Goal: Task Accomplishment & Management: Use online tool/utility

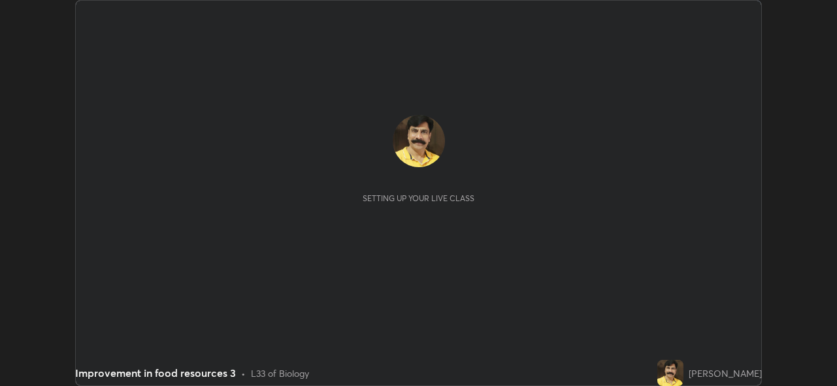
scroll to position [386, 836]
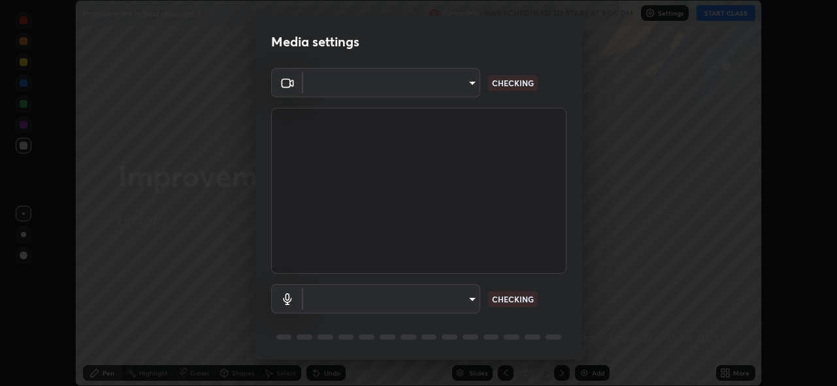
type input "cf4cade584ede8fb560bca5df173c6e0c2fab346f0fe5c0e134d57ffae5dbcad"
type input "default"
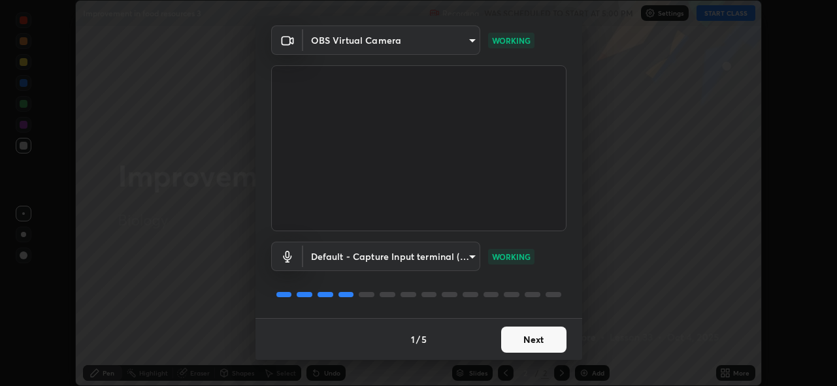
click at [529, 340] on button "Next" at bounding box center [533, 340] width 65 height 26
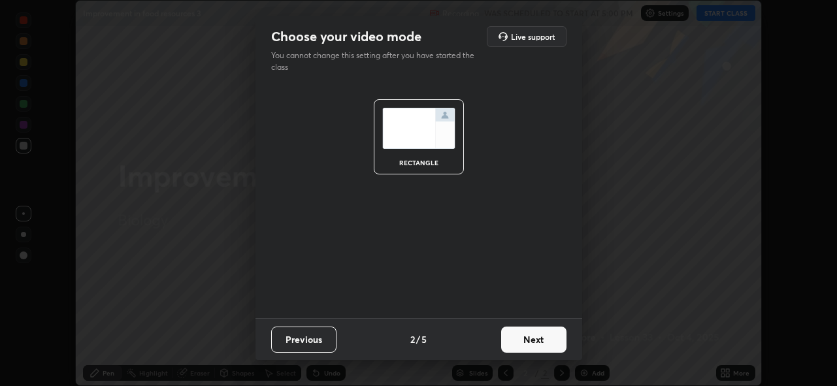
click at [528, 341] on button "Next" at bounding box center [533, 340] width 65 height 26
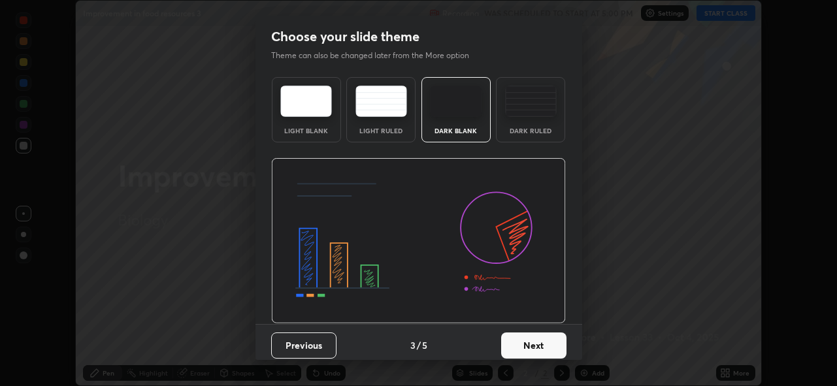
click at [529, 339] on button "Next" at bounding box center [533, 345] width 65 height 26
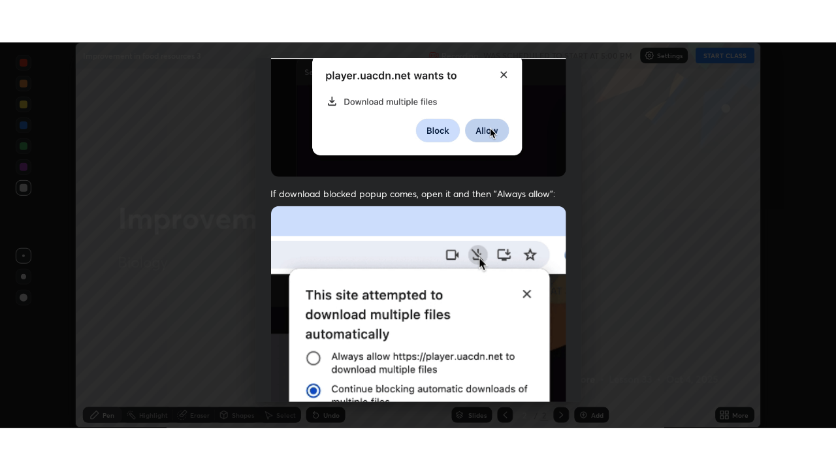
scroll to position [309, 0]
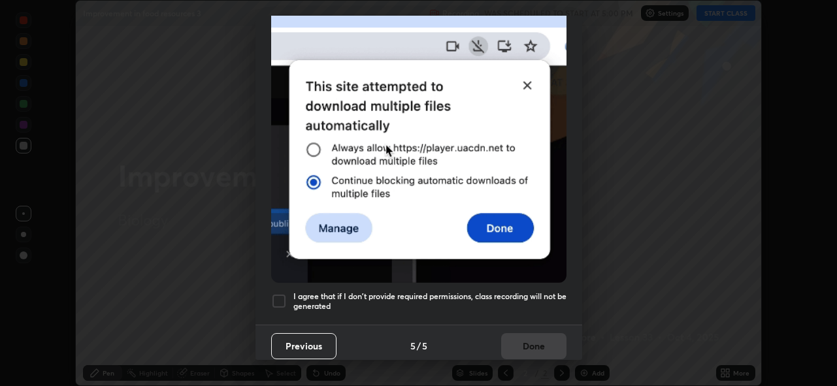
click at [280, 293] on div at bounding box center [279, 301] width 16 height 16
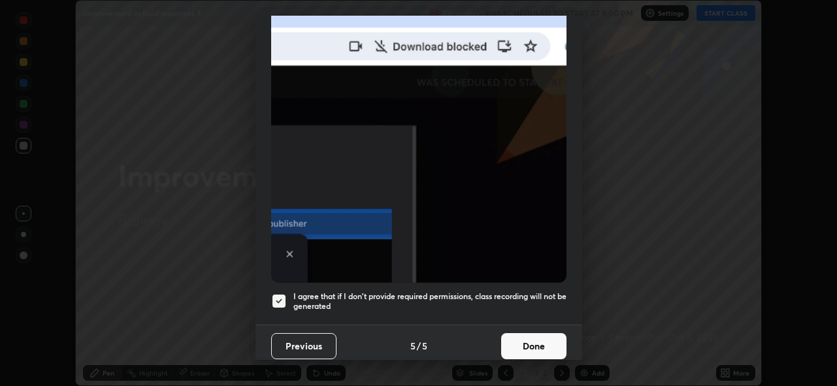
click at [530, 337] on button "Done" at bounding box center [533, 346] width 65 height 26
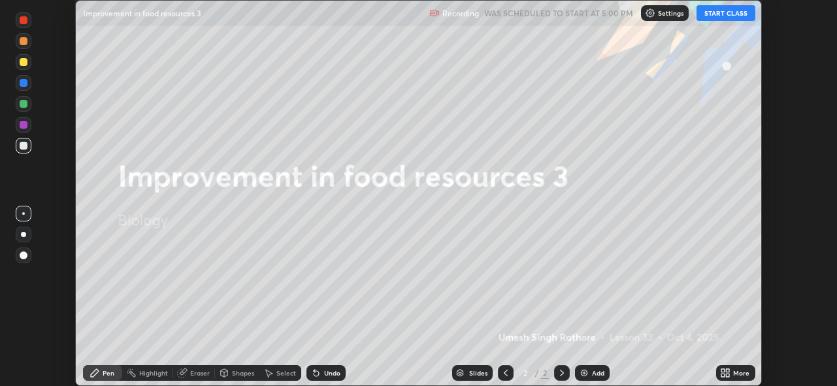
click at [725, 12] on button "START CLASS" at bounding box center [725, 13] width 59 height 16
click at [728, 370] on icon at bounding box center [727, 370] width 3 height 3
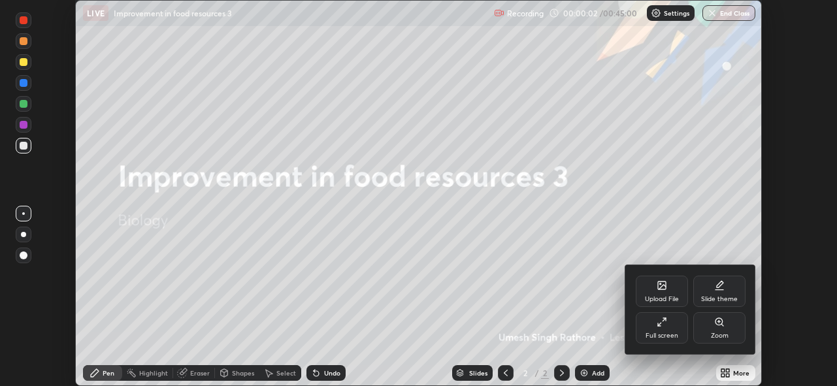
click at [663, 322] on icon at bounding box center [661, 322] width 10 height 10
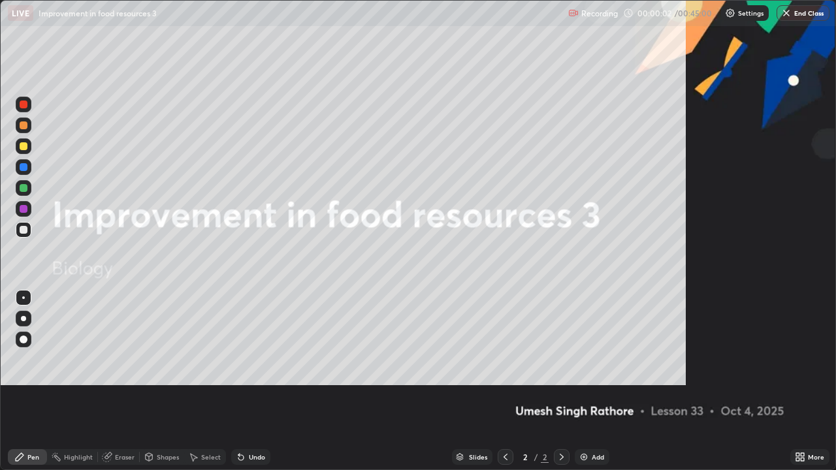
scroll to position [470, 836]
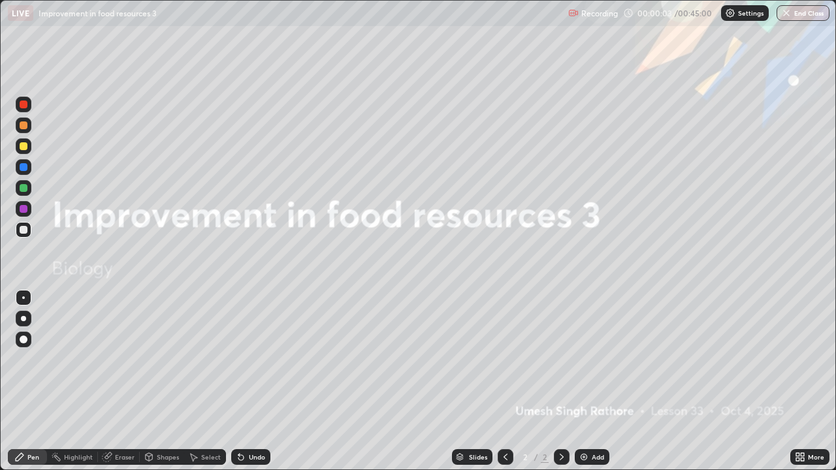
click at [582, 385] on img at bounding box center [584, 457] width 10 height 10
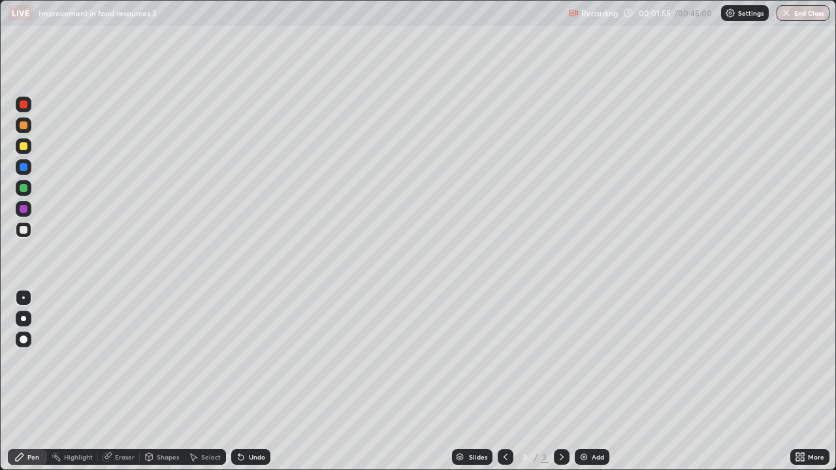
click at [26, 207] on div at bounding box center [24, 209] width 8 height 8
click at [25, 191] on div at bounding box center [24, 188] width 8 height 8
click at [23, 146] on div at bounding box center [24, 146] width 8 height 8
click at [24, 230] on div at bounding box center [24, 230] width 8 height 8
click at [25, 165] on div at bounding box center [24, 167] width 8 height 8
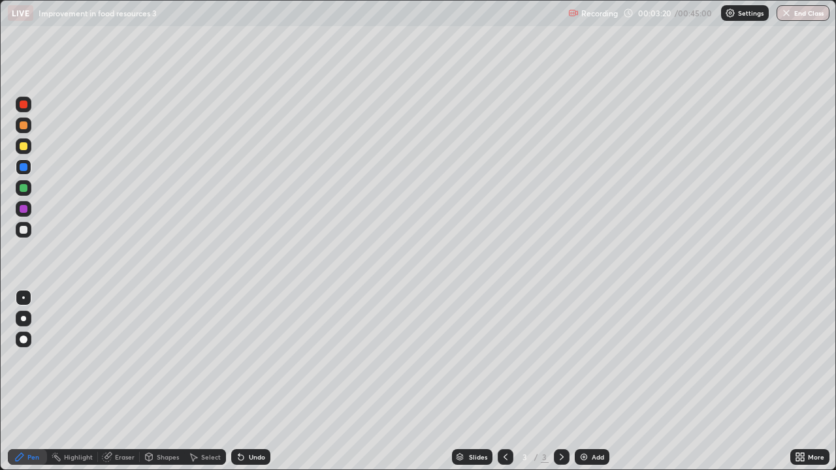
click at [238, 385] on icon at bounding box center [238, 454] width 1 height 1
click at [122, 385] on div "Eraser" at bounding box center [125, 457] width 20 height 7
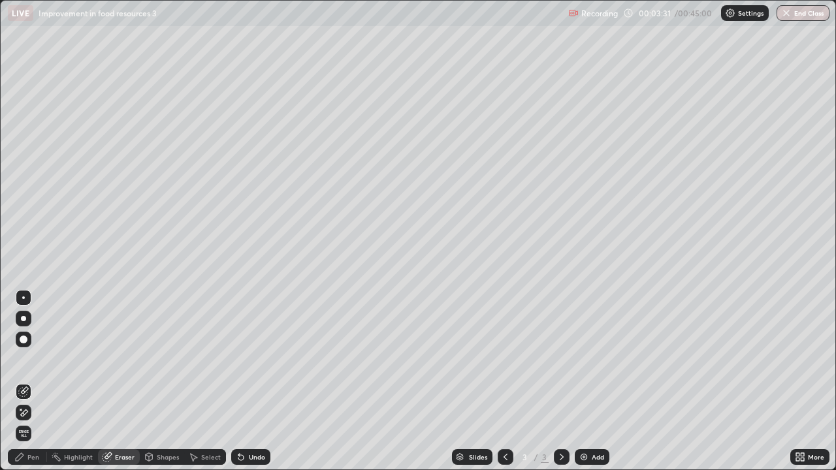
click at [26, 385] on icon at bounding box center [23, 392] width 10 height 10
click at [24, 385] on icon at bounding box center [19, 457] width 10 height 10
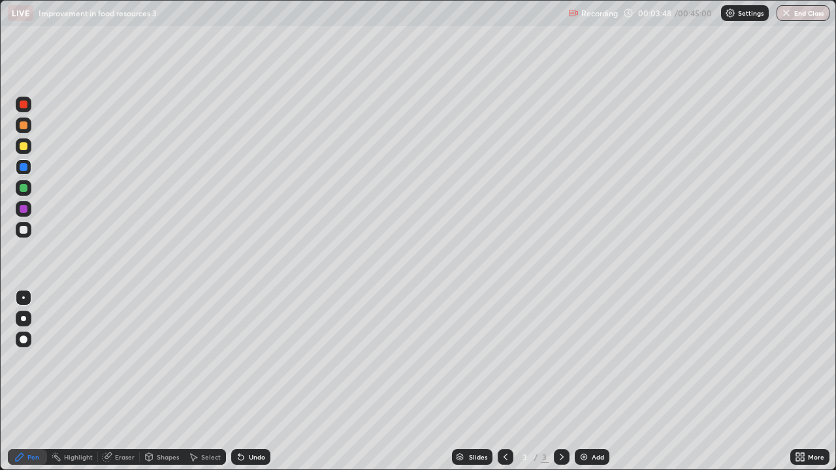
click at [249, 385] on div "Undo" at bounding box center [257, 457] width 16 height 7
click at [245, 385] on div "Undo" at bounding box center [250, 457] width 39 height 16
click at [249, 385] on div "Undo" at bounding box center [257, 457] width 16 height 7
click at [24, 210] on div at bounding box center [24, 209] width 8 height 8
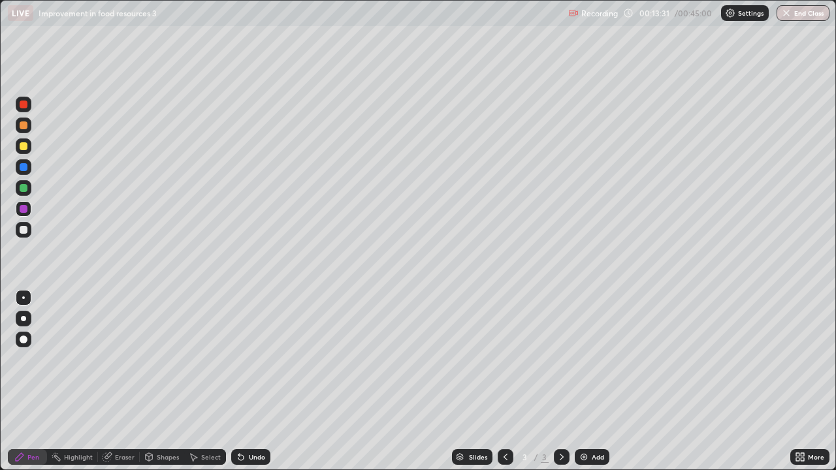
click at [25, 231] on div at bounding box center [24, 230] width 8 height 8
click at [327, 385] on div "Slides 3 / 3 Add" at bounding box center [530, 457] width 520 height 26
click at [584, 385] on img at bounding box center [584, 457] width 10 height 10
click at [24, 231] on div at bounding box center [24, 230] width 8 height 8
click at [24, 191] on div at bounding box center [24, 188] width 8 height 8
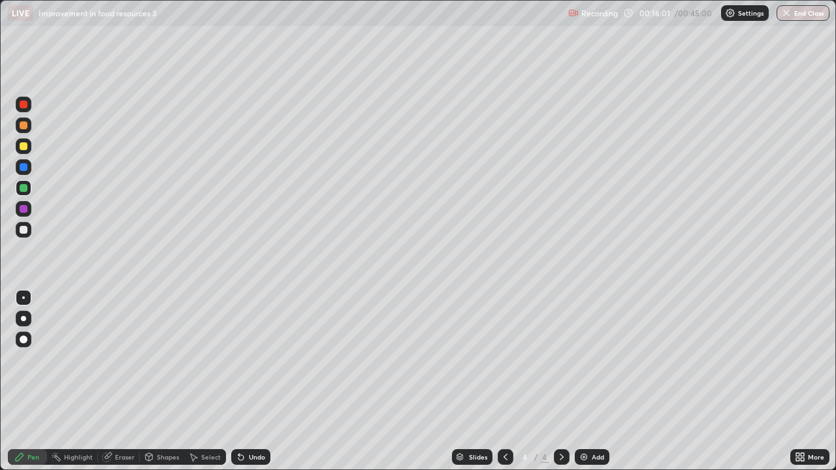
click at [27, 231] on div at bounding box center [24, 230] width 8 height 8
click at [24, 187] on div at bounding box center [24, 188] width 8 height 8
click at [24, 104] on div at bounding box center [24, 105] width 8 height 8
click at [25, 229] on div at bounding box center [24, 230] width 8 height 8
click at [243, 385] on icon at bounding box center [241, 457] width 10 height 10
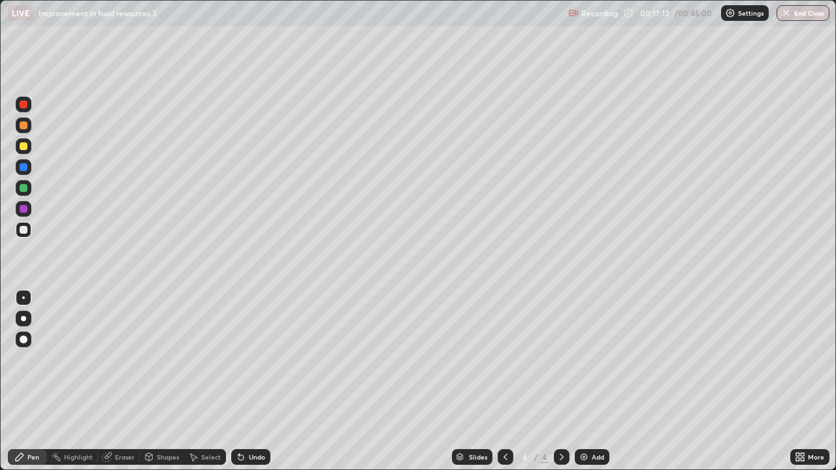
click at [244, 385] on icon at bounding box center [241, 457] width 10 height 10
click at [239, 385] on icon at bounding box center [240, 457] width 5 height 5
click at [24, 190] on div at bounding box center [24, 188] width 8 height 8
click at [21, 210] on div at bounding box center [24, 209] width 8 height 8
click at [24, 230] on div at bounding box center [24, 230] width 8 height 8
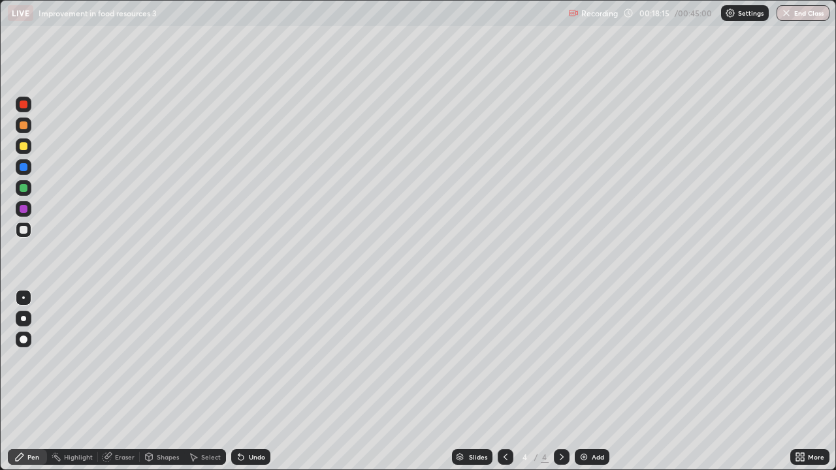
click at [255, 385] on div "Undo" at bounding box center [257, 457] width 16 height 7
click at [250, 385] on div "Undo" at bounding box center [257, 457] width 16 height 7
click at [246, 385] on div "Undo" at bounding box center [250, 457] width 39 height 16
click at [245, 385] on div "Undo" at bounding box center [250, 457] width 39 height 16
click at [239, 385] on icon at bounding box center [240, 457] width 5 height 5
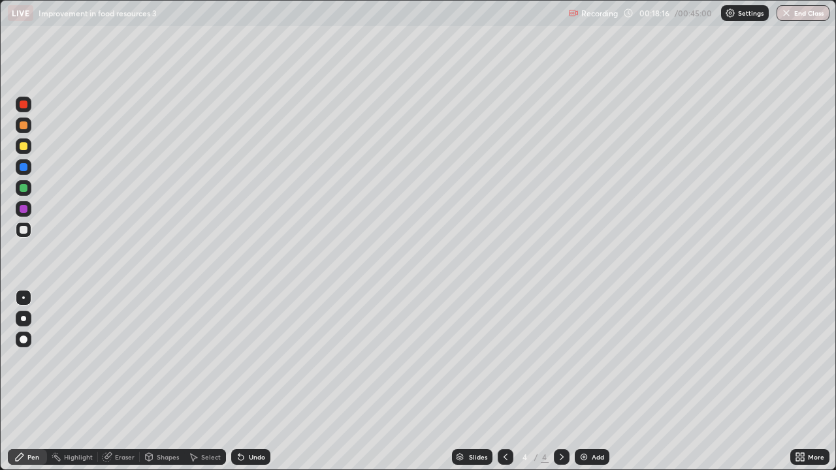
click at [239, 385] on icon at bounding box center [240, 457] width 5 height 5
click at [240, 385] on icon at bounding box center [240, 457] width 5 height 5
click at [238, 385] on icon at bounding box center [240, 457] width 5 height 5
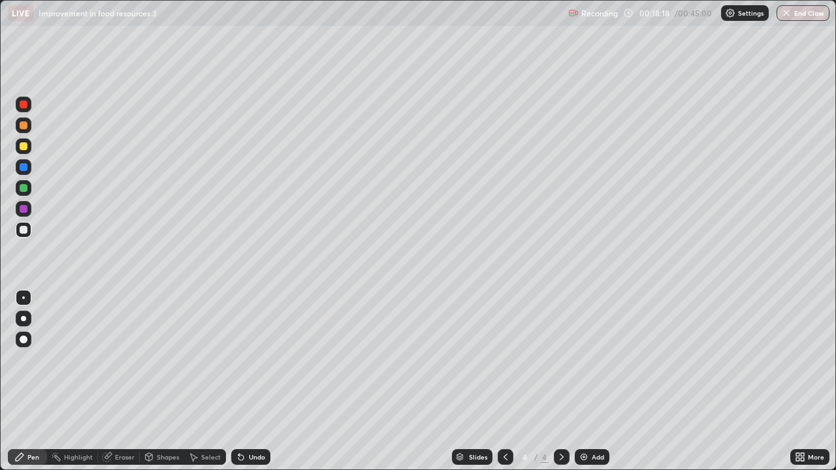
click at [243, 385] on icon at bounding box center [241, 457] width 10 height 10
click at [25, 229] on div at bounding box center [24, 230] width 8 height 8
click at [579, 385] on img at bounding box center [584, 457] width 10 height 10
click at [500, 385] on icon at bounding box center [505, 457] width 10 height 10
click at [560, 385] on icon at bounding box center [561, 457] width 10 height 10
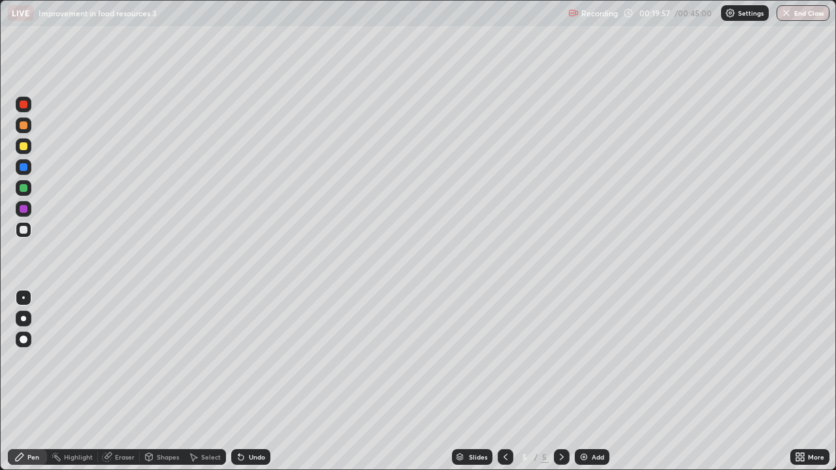
click at [25, 189] on div at bounding box center [24, 188] width 8 height 8
click at [21, 232] on div at bounding box center [24, 230] width 8 height 8
click at [24, 231] on div at bounding box center [24, 230] width 8 height 8
click at [20, 231] on div at bounding box center [24, 230] width 8 height 8
click at [21, 189] on div at bounding box center [24, 188] width 8 height 8
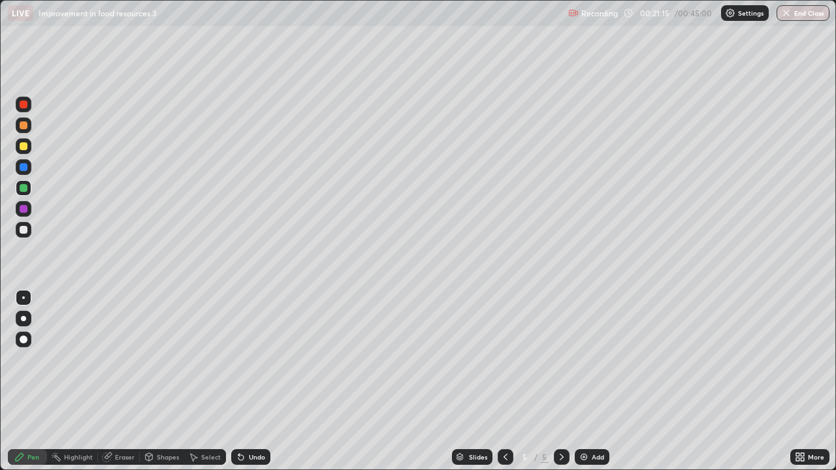
click at [240, 385] on icon at bounding box center [240, 457] width 5 height 5
click at [24, 229] on div at bounding box center [24, 230] width 8 height 8
click at [24, 232] on div at bounding box center [24, 230] width 8 height 8
click at [238, 385] on icon at bounding box center [240, 457] width 5 height 5
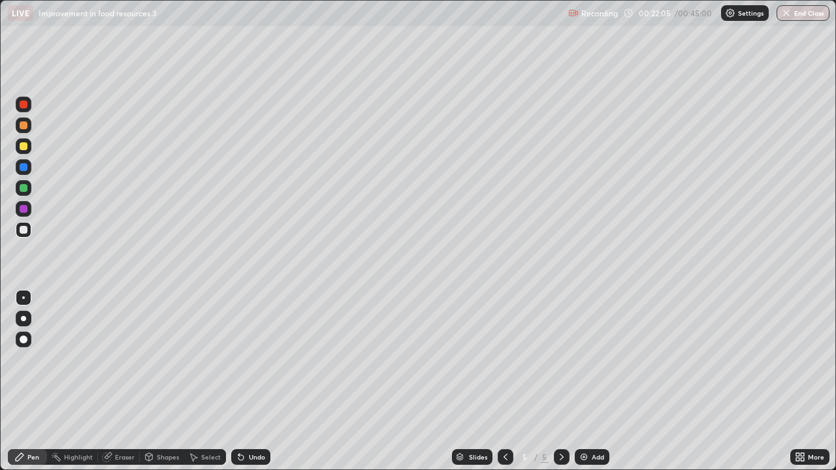
click at [239, 385] on icon at bounding box center [240, 457] width 5 height 5
click at [24, 189] on div at bounding box center [24, 188] width 8 height 8
click at [22, 145] on div at bounding box center [24, 146] width 8 height 8
click at [28, 229] on div at bounding box center [24, 230] width 16 height 16
click at [26, 187] on div at bounding box center [24, 188] width 8 height 8
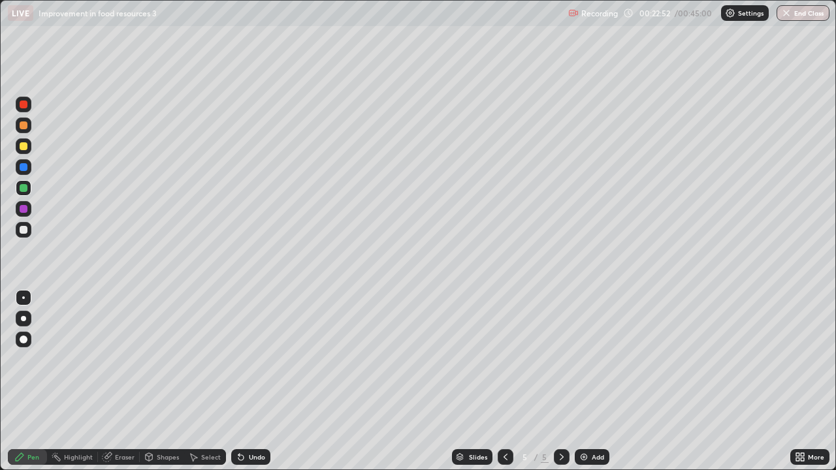
click at [25, 147] on div at bounding box center [24, 146] width 8 height 8
click at [24, 231] on div at bounding box center [24, 230] width 8 height 8
click at [24, 148] on div at bounding box center [24, 146] width 8 height 8
click at [249, 385] on div "Undo" at bounding box center [257, 457] width 16 height 7
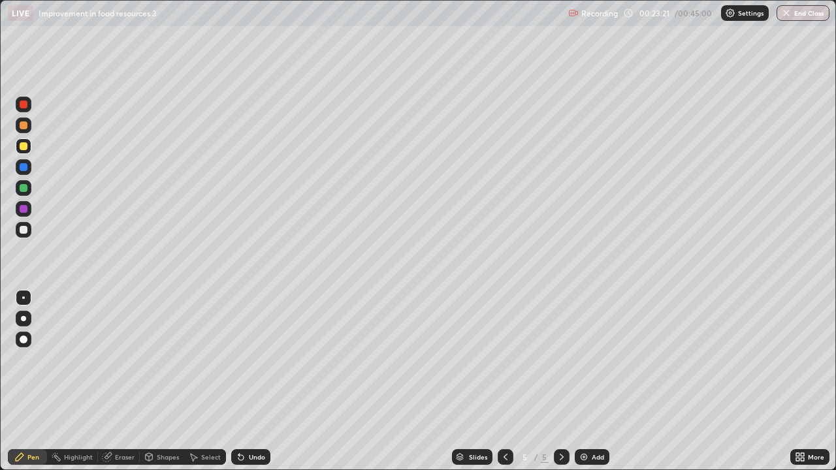
click at [250, 385] on div "Undo" at bounding box center [257, 457] width 16 height 7
click at [251, 385] on div "Undo" at bounding box center [257, 457] width 16 height 7
click at [252, 385] on div "Undo" at bounding box center [257, 457] width 16 height 7
click at [251, 385] on div "Undo" at bounding box center [257, 457] width 16 height 7
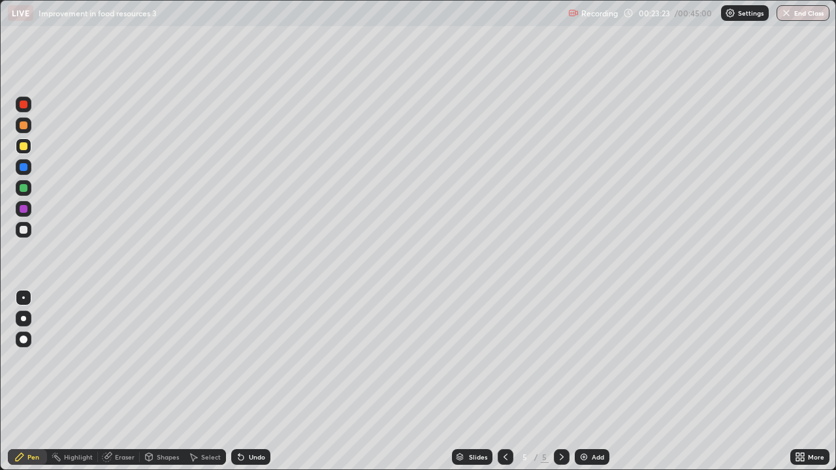
click at [21, 232] on div at bounding box center [24, 230] width 8 height 8
click at [22, 146] on div at bounding box center [24, 146] width 8 height 8
click at [24, 231] on div at bounding box center [24, 230] width 8 height 8
click at [26, 188] on div at bounding box center [24, 188] width 8 height 8
click at [22, 231] on div at bounding box center [24, 230] width 8 height 8
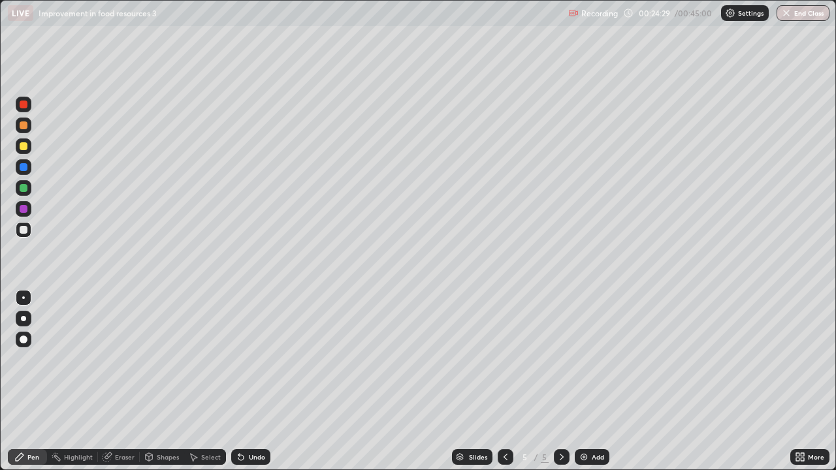
click at [24, 190] on div at bounding box center [24, 188] width 8 height 8
click at [22, 144] on div at bounding box center [24, 146] width 8 height 8
click at [23, 126] on div at bounding box center [24, 125] width 8 height 8
click at [24, 230] on div at bounding box center [24, 230] width 8 height 8
click at [24, 126] on div at bounding box center [24, 125] width 8 height 8
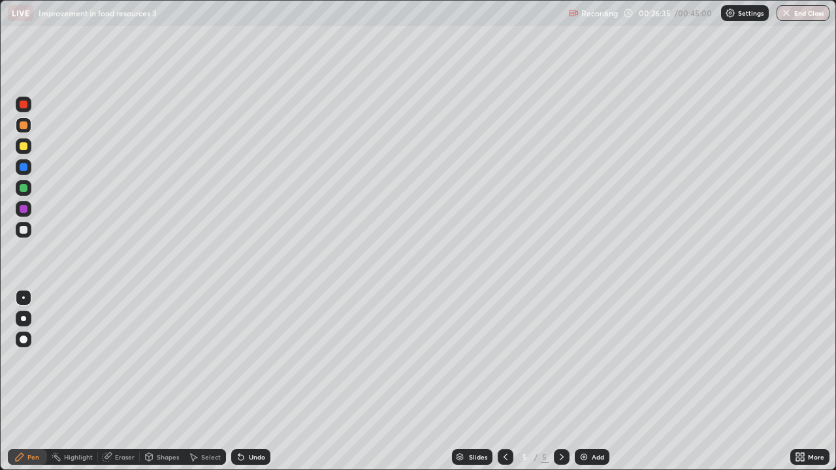
click at [20, 385] on icon at bounding box center [20, 457] width 8 height 8
click at [582, 385] on img at bounding box center [584, 457] width 10 height 10
click at [24, 229] on div at bounding box center [24, 230] width 8 height 8
click at [252, 385] on div "Undo" at bounding box center [257, 457] width 16 height 7
click at [251, 385] on div "Undo" at bounding box center [257, 457] width 16 height 7
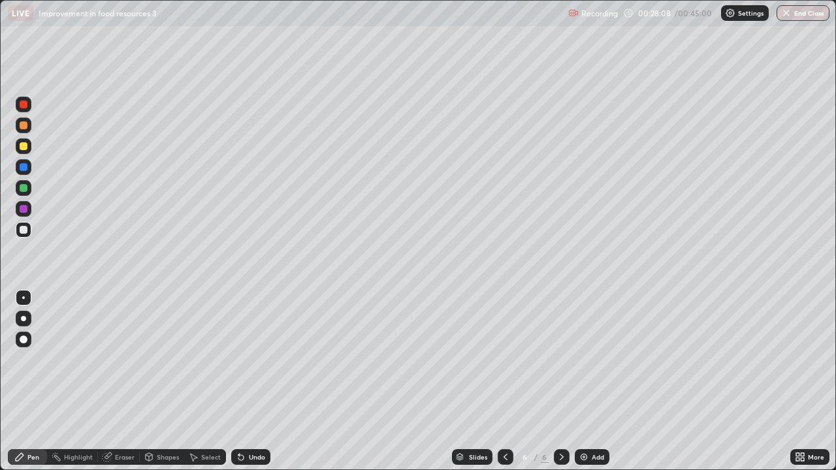
click at [251, 385] on div "Undo" at bounding box center [257, 457] width 16 height 7
click at [249, 385] on div "Undo" at bounding box center [257, 457] width 16 height 7
click at [250, 385] on div "Undo" at bounding box center [257, 457] width 16 height 7
click at [251, 385] on div "Undo" at bounding box center [257, 457] width 16 height 7
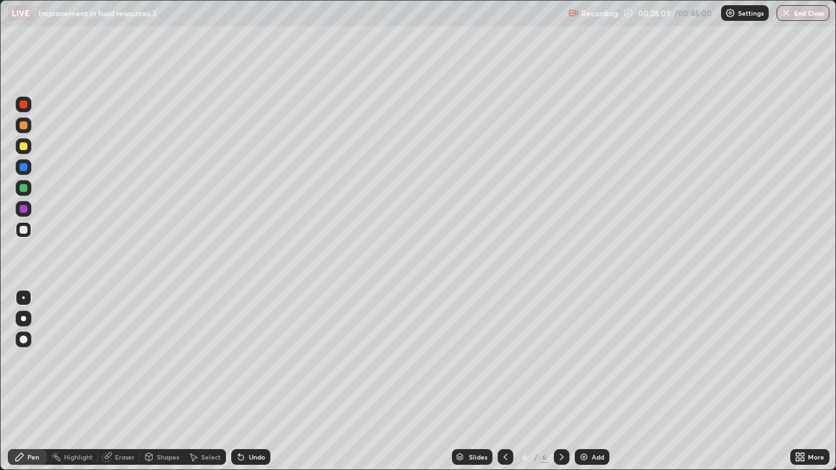
click at [251, 385] on div "Undo" at bounding box center [257, 457] width 16 height 7
click at [252, 385] on div "Undo" at bounding box center [257, 457] width 16 height 7
click at [251, 385] on div "Undo" at bounding box center [257, 457] width 16 height 7
click at [25, 232] on div at bounding box center [24, 230] width 8 height 8
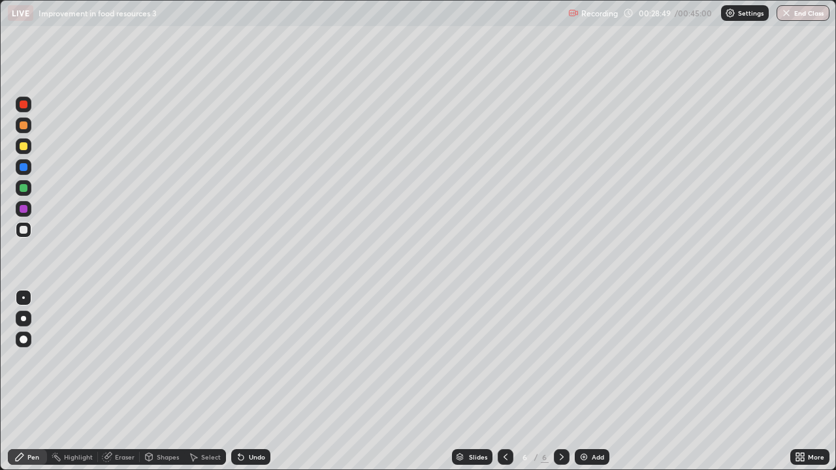
click at [245, 385] on div "Undo" at bounding box center [250, 457] width 39 height 16
click at [246, 385] on div "Undo" at bounding box center [250, 457] width 39 height 16
click at [24, 187] on div at bounding box center [24, 188] width 8 height 8
click at [249, 385] on div "Undo" at bounding box center [257, 457] width 16 height 7
click at [24, 231] on div at bounding box center [24, 230] width 8 height 8
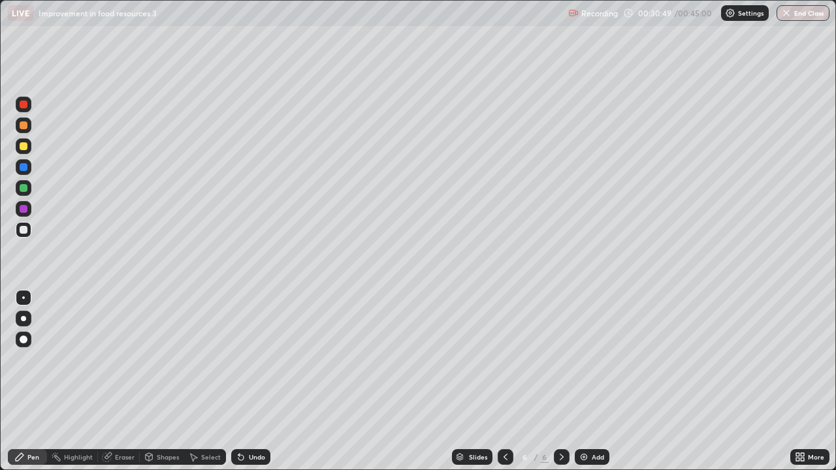
click at [579, 385] on img at bounding box center [584, 457] width 10 height 10
click at [22, 168] on div at bounding box center [24, 167] width 8 height 8
click at [25, 229] on div at bounding box center [24, 230] width 8 height 8
click at [502, 385] on icon at bounding box center [505, 457] width 10 height 10
click at [583, 385] on img at bounding box center [584, 457] width 10 height 10
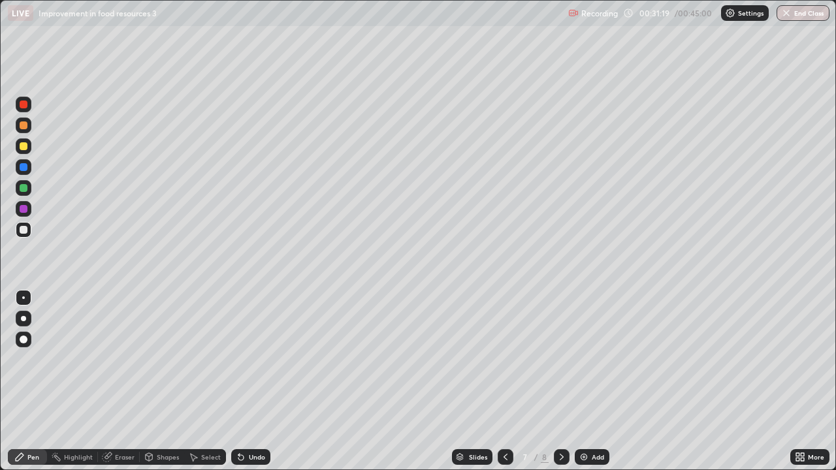
click at [24, 146] on div at bounding box center [24, 146] width 8 height 8
click at [24, 230] on div at bounding box center [24, 230] width 8 height 8
click at [23, 232] on div at bounding box center [24, 230] width 8 height 8
click at [22, 187] on div at bounding box center [24, 188] width 8 height 8
click at [24, 146] on div at bounding box center [24, 146] width 8 height 8
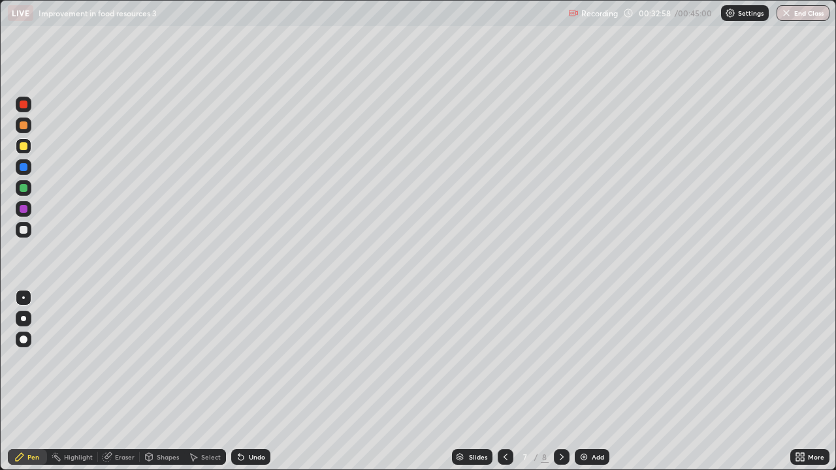
click at [24, 231] on div at bounding box center [24, 230] width 8 height 8
click at [249, 385] on div "Undo" at bounding box center [257, 457] width 16 height 7
click at [253, 385] on div "Undo" at bounding box center [257, 457] width 16 height 7
click at [249, 385] on div "Undo" at bounding box center [257, 457] width 16 height 7
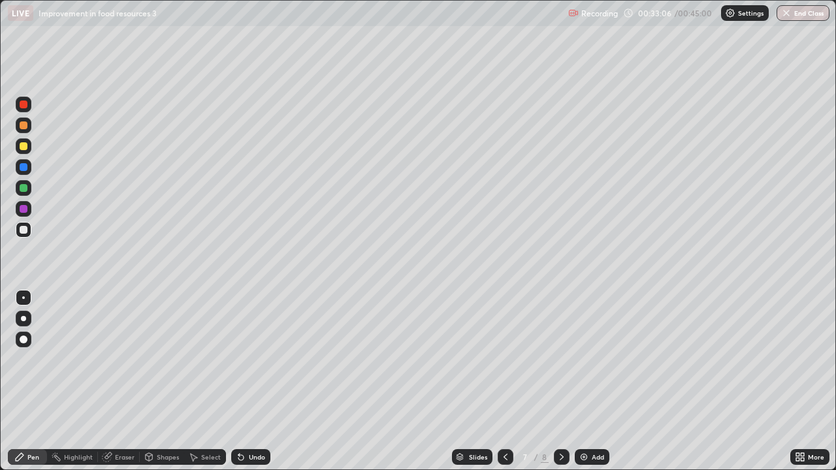
click at [242, 385] on icon at bounding box center [241, 457] width 10 height 10
click at [24, 147] on div at bounding box center [24, 146] width 8 height 8
click at [23, 232] on div at bounding box center [24, 230] width 8 height 8
click at [581, 385] on img at bounding box center [584, 457] width 10 height 10
click at [24, 231] on div at bounding box center [24, 230] width 8 height 8
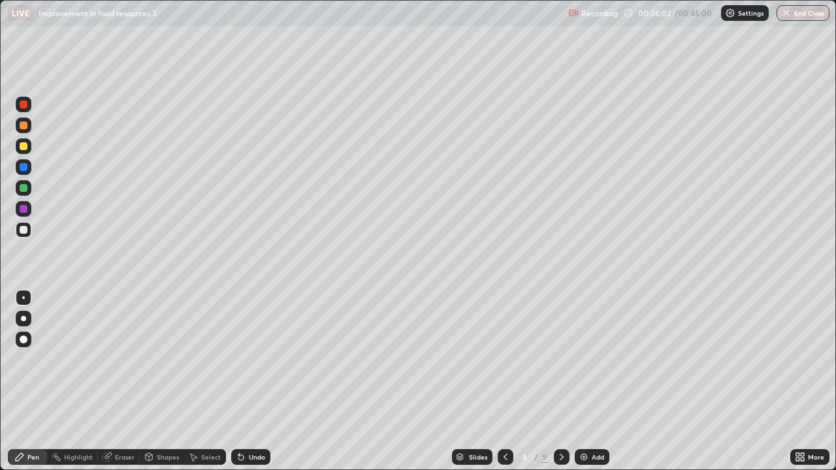
click at [23, 230] on div at bounding box center [24, 230] width 8 height 8
click at [20, 144] on div at bounding box center [24, 146] width 8 height 8
click at [24, 233] on div at bounding box center [24, 230] width 8 height 8
click at [24, 148] on div at bounding box center [24, 146] width 8 height 8
click at [24, 168] on div at bounding box center [24, 167] width 8 height 8
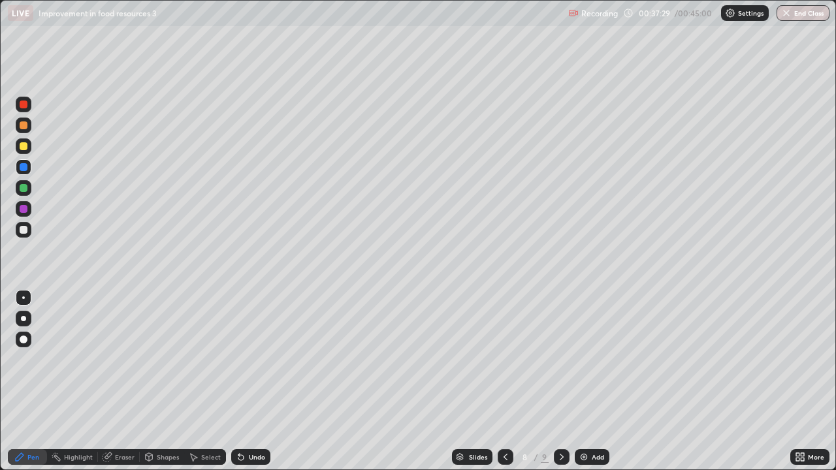
click at [20, 231] on div at bounding box center [24, 230] width 8 height 8
click at [23, 211] on div at bounding box center [24, 209] width 8 height 8
click at [25, 187] on div at bounding box center [24, 188] width 8 height 8
click at [24, 229] on div at bounding box center [24, 230] width 8 height 8
click at [25, 187] on div at bounding box center [24, 188] width 8 height 8
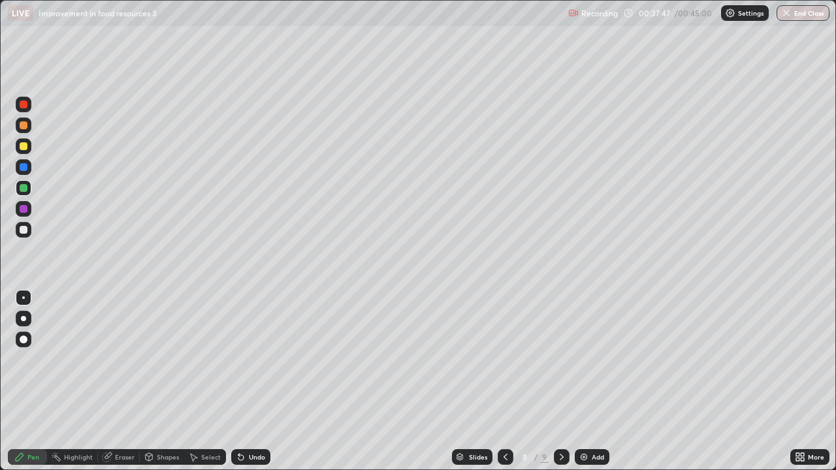
click at [24, 146] on div at bounding box center [24, 146] width 8 height 8
click at [22, 229] on div at bounding box center [24, 230] width 8 height 8
click at [24, 189] on div at bounding box center [24, 188] width 8 height 8
click at [24, 210] on div at bounding box center [24, 209] width 8 height 8
click at [23, 230] on div at bounding box center [24, 230] width 8 height 8
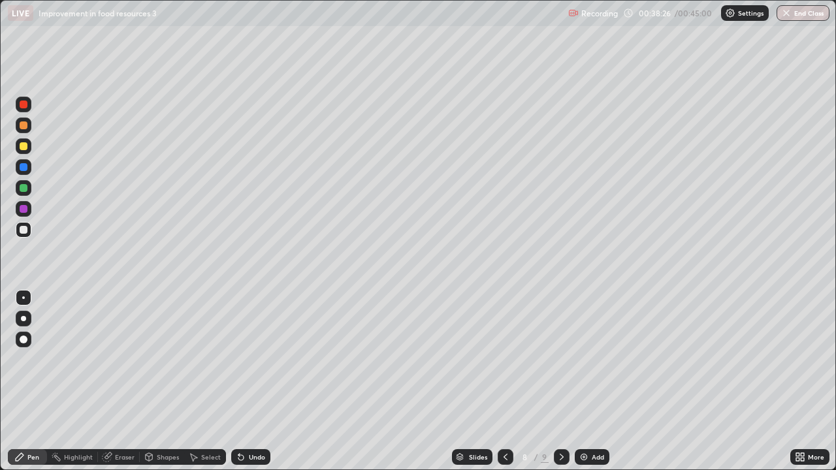
click at [26, 210] on div at bounding box center [24, 209] width 8 height 8
click at [25, 148] on div at bounding box center [24, 146] width 8 height 8
click at [23, 146] on div at bounding box center [24, 146] width 8 height 8
click at [21, 146] on div at bounding box center [24, 146] width 8 height 8
click at [25, 210] on div at bounding box center [24, 209] width 8 height 8
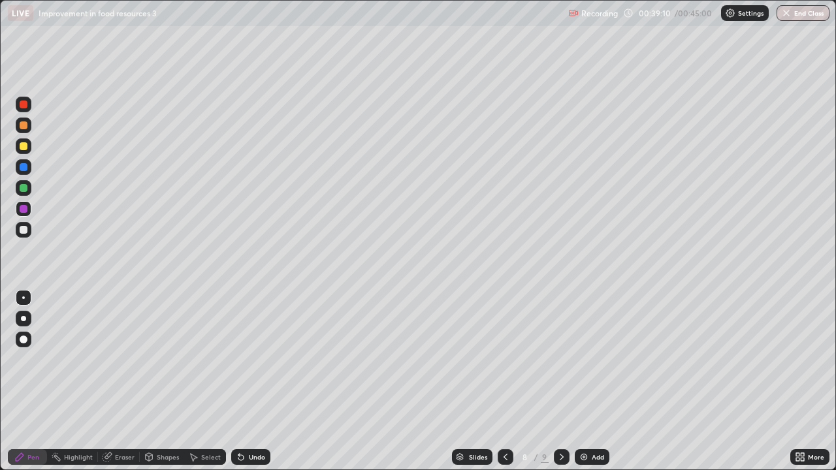
click at [22, 227] on div at bounding box center [24, 230] width 8 height 8
click at [24, 147] on div at bounding box center [24, 146] width 8 height 8
click at [249, 385] on div "Undo" at bounding box center [257, 457] width 16 height 7
click at [243, 385] on icon at bounding box center [241, 457] width 10 height 10
click at [21, 231] on div at bounding box center [24, 230] width 8 height 8
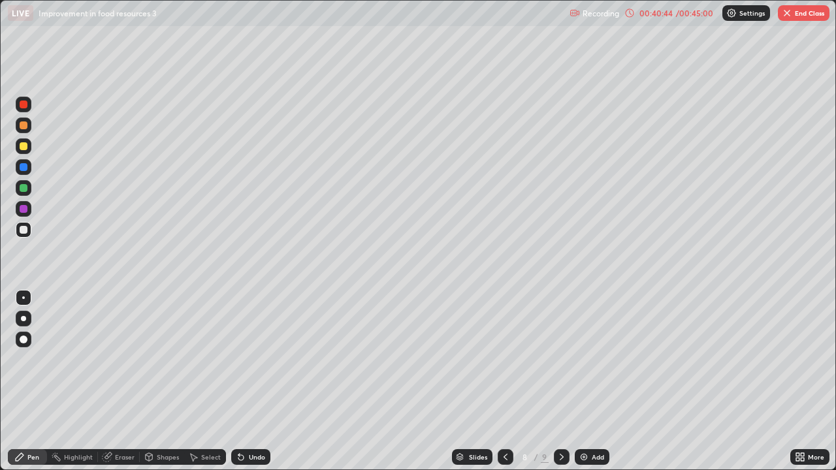
click at [245, 385] on div "Undo" at bounding box center [250, 457] width 39 height 16
click at [239, 385] on icon at bounding box center [240, 457] width 5 height 5
click at [244, 385] on icon at bounding box center [241, 457] width 10 height 10
click at [246, 385] on div "Undo" at bounding box center [250, 457] width 39 height 16
click at [22, 229] on div at bounding box center [24, 230] width 8 height 8
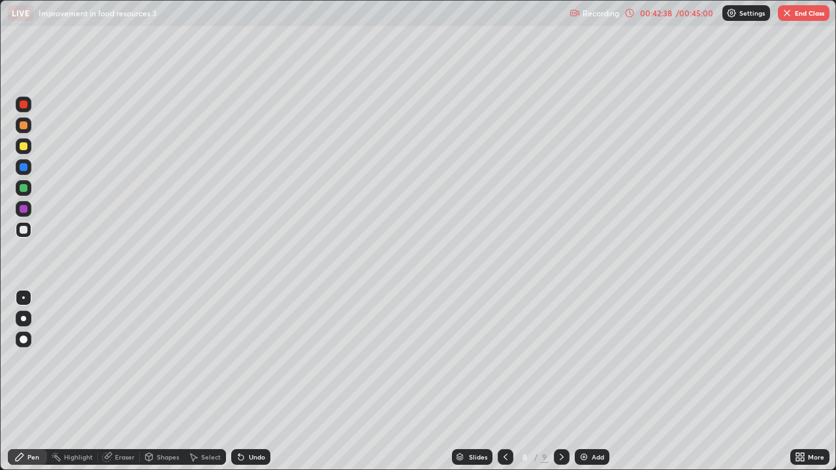
click at [24, 188] on div at bounding box center [24, 188] width 8 height 8
click at [23, 231] on div at bounding box center [24, 230] width 8 height 8
click at [502, 385] on div at bounding box center [506, 457] width 16 height 26
click at [504, 385] on icon at bounding box center [505, 457] width 10 height 10
click at [560, 385] on icon at bounding box center [562, 457] width 4 height 7
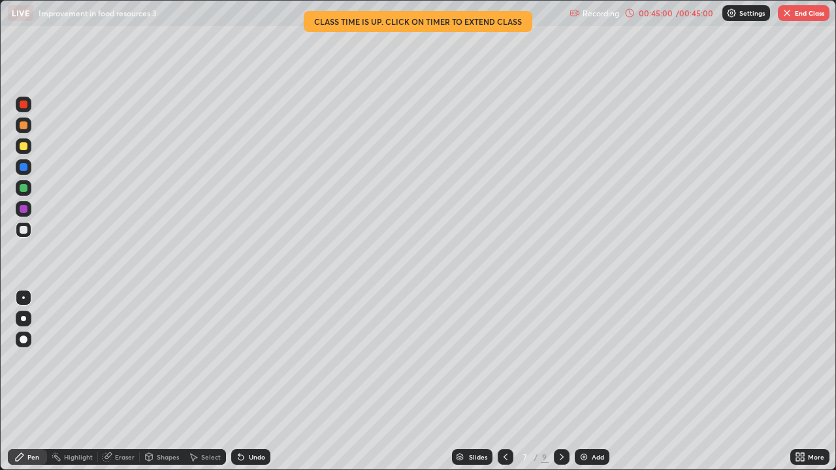
click at [561, 385] on icon at bounding box center [562, 457] width 4 height 7
click at [504, 385] on div at bounding box center [506, 457] width 16 height 26
click at [560, 385] on icon at bounding box center [562, 457] width 4 height 7
click at [242, 385] on icon at bounding box center [241, 457] width 10 height 10
click at [239, 385] on icon at bounding box center [240, 457] width 5 height 5
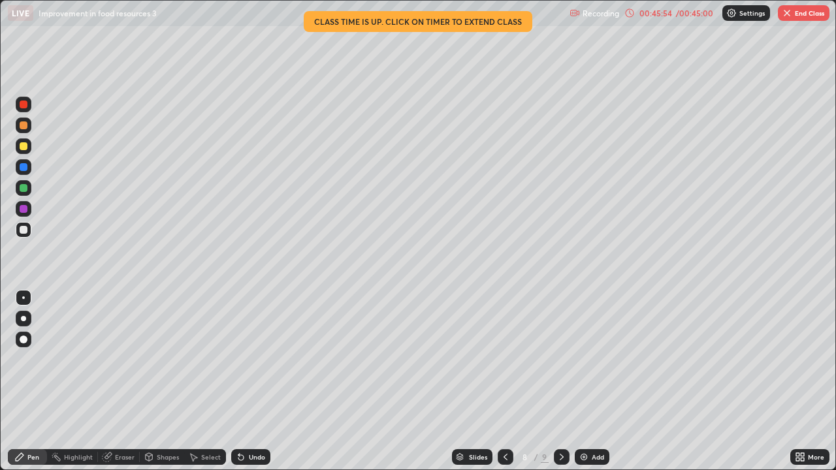
click at [239, 385] on icon at bounding box center [240, 457] width 5 height 5
click at [564, 385] on div at bounding box center [562, 457] width 16 height 26
click at [504, 385] on icon at bounding box center [506, 457] width 4 height 7
click at [801, 10] on button "End Class" at bounding box center [804, 13] width 52 height 16
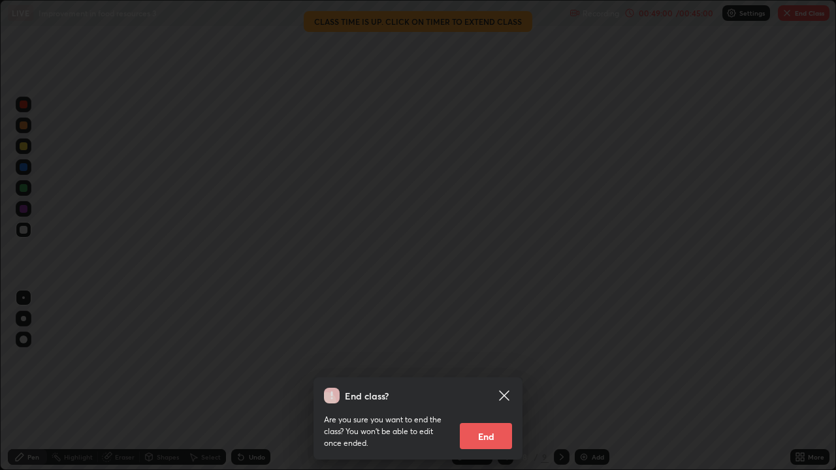
click at [489, 385] on button "End" at bounding box center [486, 436] width 52 height 26
